Goal: Find specific page/section: Find specific page/section

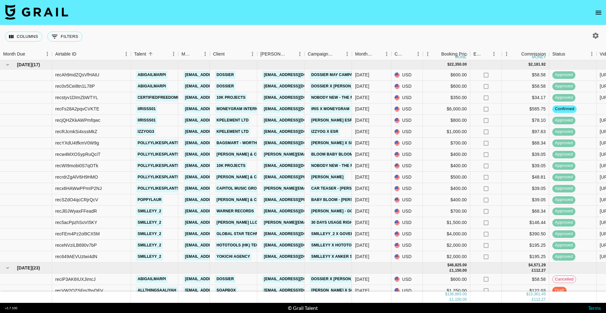
click at [595, 13] on icon "open drawer" at bounding box center [598, 13] width 8 height 8
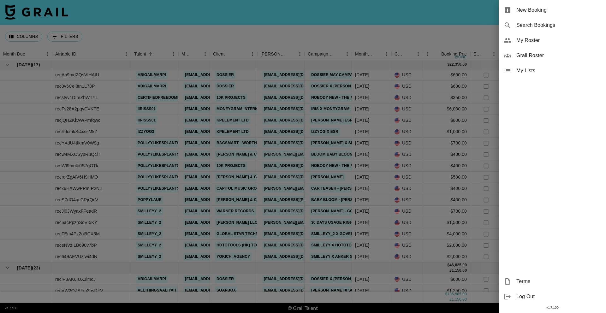
click at [533, 50] on div "Grail Roster" at bounding box center [551, 55] width 107 height 15
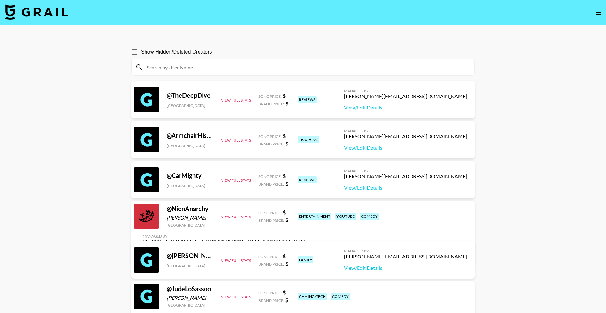
click at [166, 68] on input at bounding box center [306, 67] width 327 height 10
paste input "agandana"
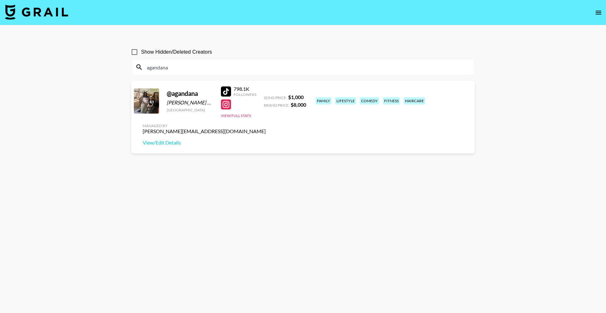
paste input "da.vinci6"
click at [225, 91] on div at bounding box center [226, 91] width 10 height 10
click at [177, 68] on input "da.vinci6" at bounding box center [306, 67] width 327 height 10
paste input "yohanaortizzz"
type input "yohanaortizzz"
